Goal: Information Seeking & Learning: Check status

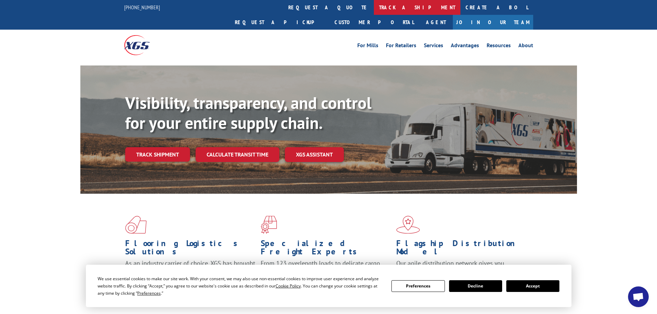
click at [374, 6] on link "track a shipment" at bounding box center [417, 7] width 87 height 15
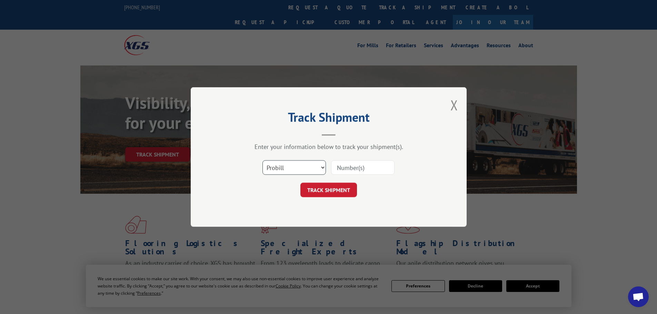
click at [295, 166] on select "Select category... Probill BOL PO" at bounding box center [294, 167] width 63 height 14
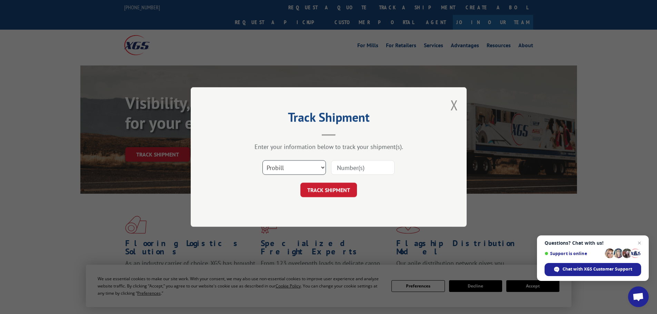
select select "po"
click at [263, 160] on select "Select category... Probill BOL PO" at bounding box center [294, 167] width 63 height 14
click at [369, 165] on input at bounding box center [362, 167] width 63 height 14
type input "38549443"
click at [300, 183] on button "TRACK SHIPMENT" at bounding box center [328, 190] width 57 height 14
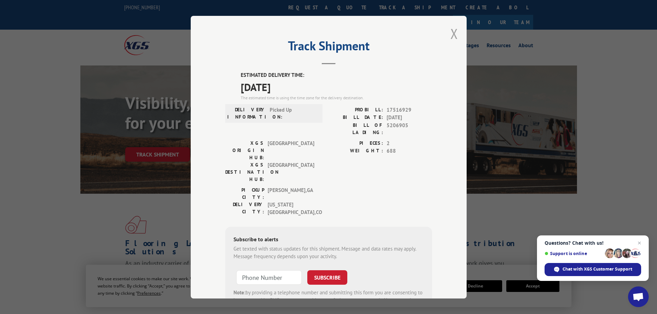
click at [453, 32] on button "Close modal" at bounding box center [455, 33] width 8 height 18
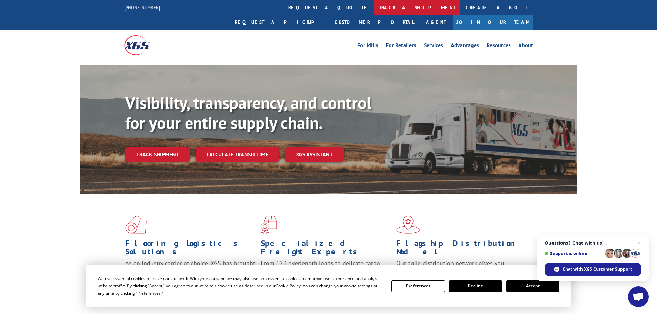
click at [374, 4] on link "track a shipment" at bounding box center [417, 7] width 87 height 15
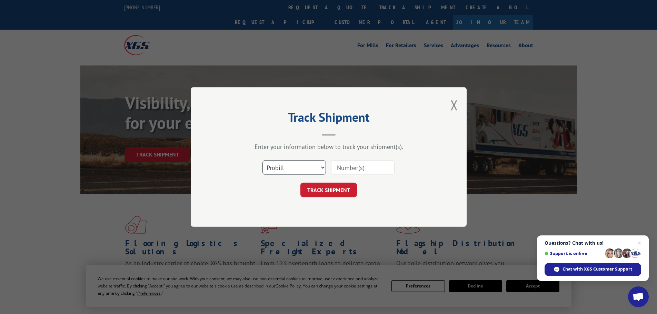
click at [280, 168] on select "Select category... Probill BOL PO" at bounding box center [294, 167] width 63 height 14
select select "po"
click at [263, 160] on select "Select category... Probill BOL PO" at bounding box center [294, 167] width 63 height 14
click at [345, 168] on input at bounding box center [362, 167] width 63 height 14
type input "38549444"
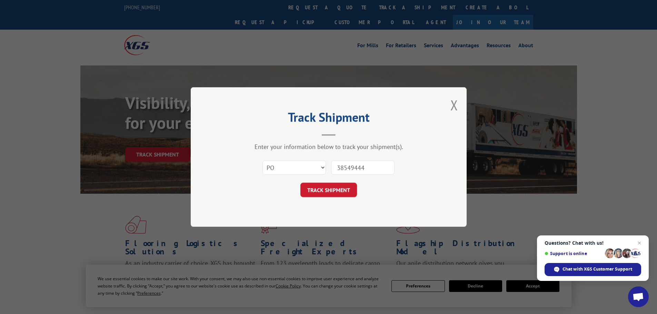
click button "TRACK SHIPMENT" at bounding box center [328, 190] width 57 height 14
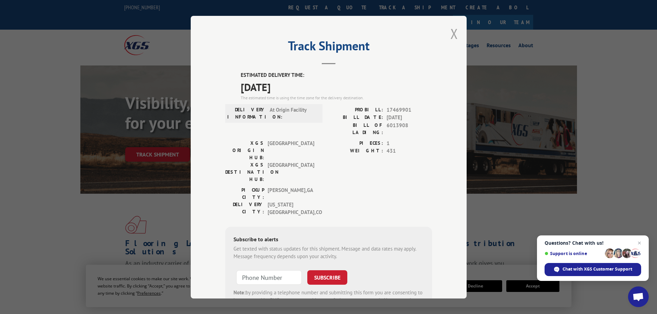
click at [451, 32] on button "Close modal" at bounding box center [455, 33] width 8 height 18
